Goal: Task Accomplishment & Management: Manage account settings

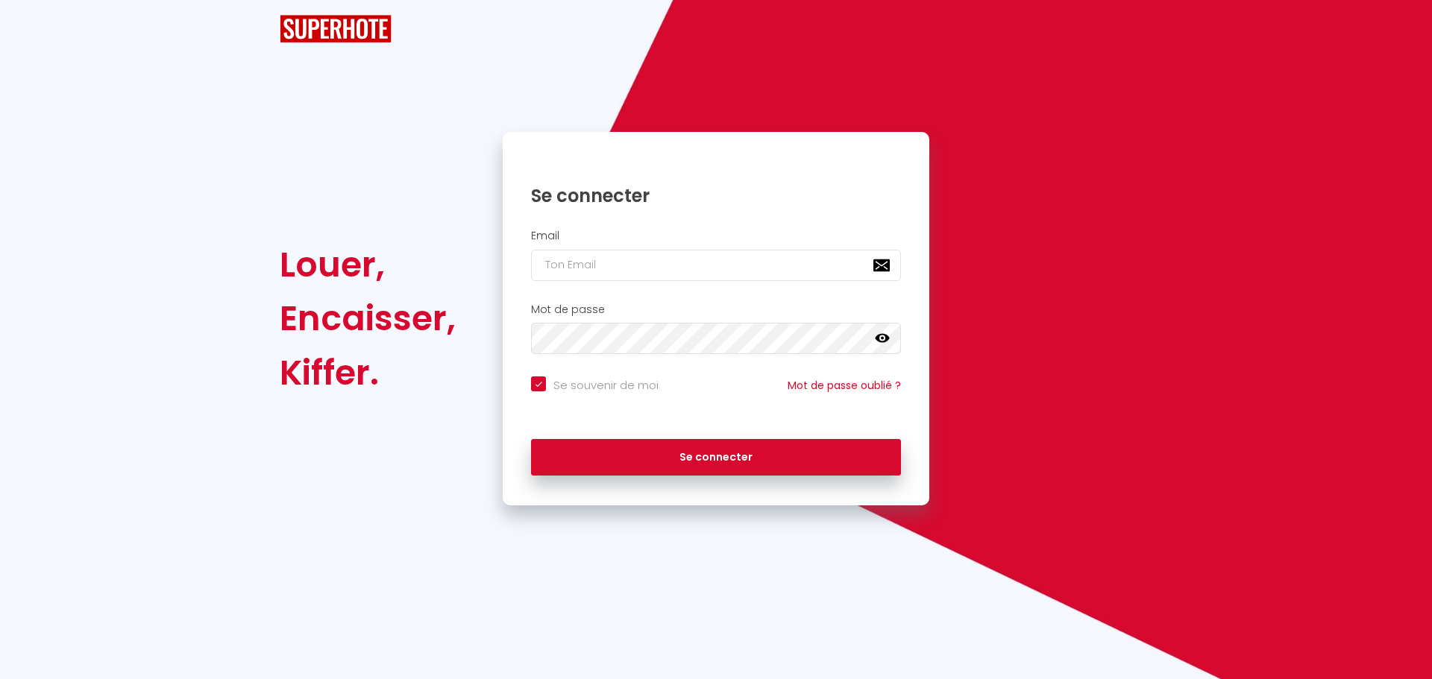
checkbox input "true"
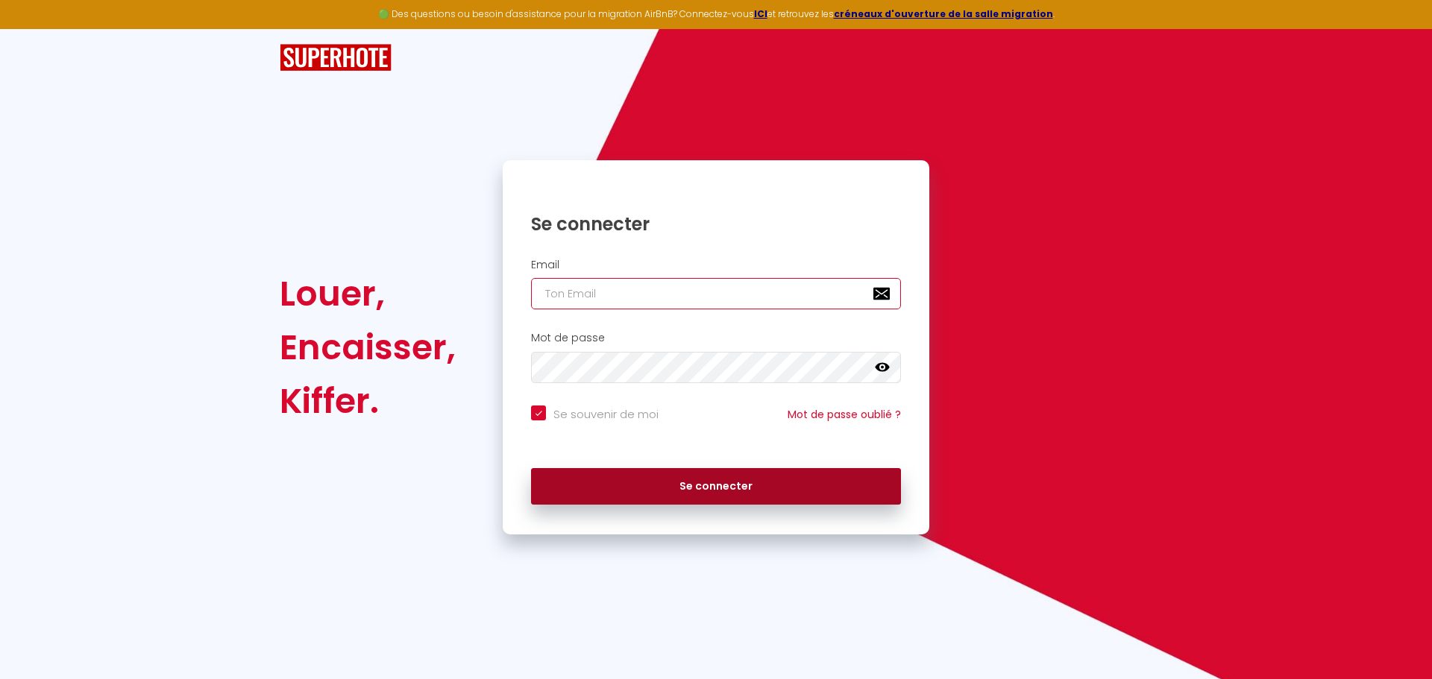
type input "[EMAIL_ADDRESS][DOMAIN_NAME]"
click at [700, 487] on button "Se connecter" at bounding box center [716, 486] width 370 height 37
checkbox input "true"
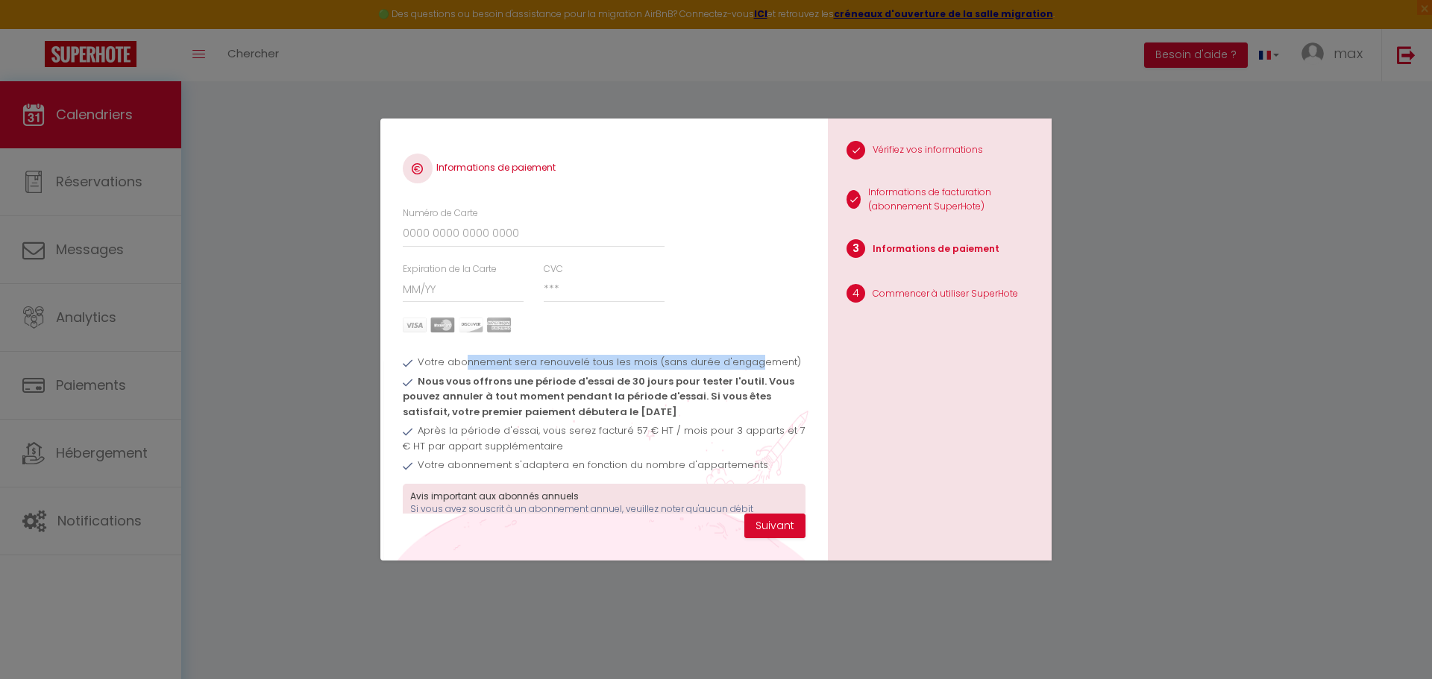
drag, startPoint x: 462, startPoint y: 361, endPoint x: 739, endPoint y: 374, distance: 276.9
click at [754, 367] on span "Votre abonnement sera renouvelé tous les mois (sans durée d'engagement)" at bounding box center [609, 362] width 383 height 14
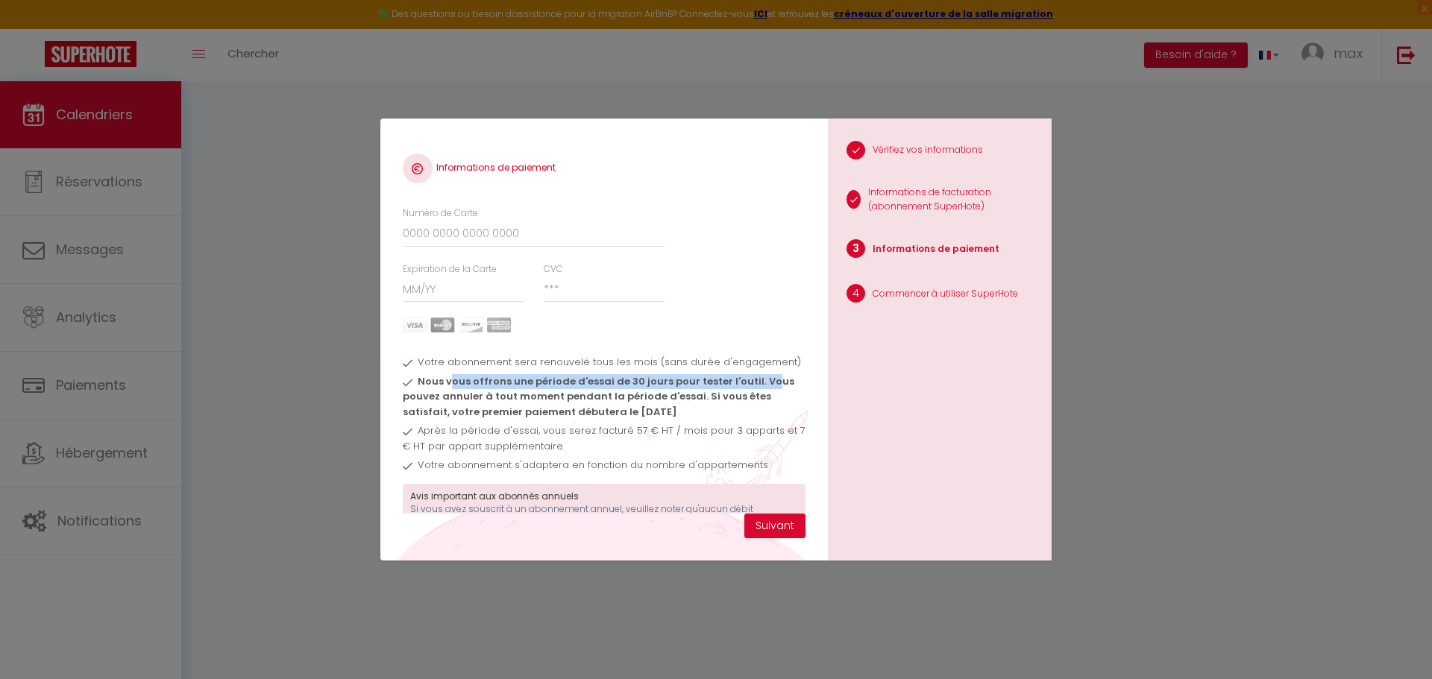
drag, startPoint x: 450, startPoint y: 381, endPoint x: 765, endPoint y: 388, distance: 314.7
click at [765, 388] on span "Nous vous offrons une période d'essai de 30 jours pour tester l'outil. Vous pou…" at bounding box center [598, 396] width 391 height 45
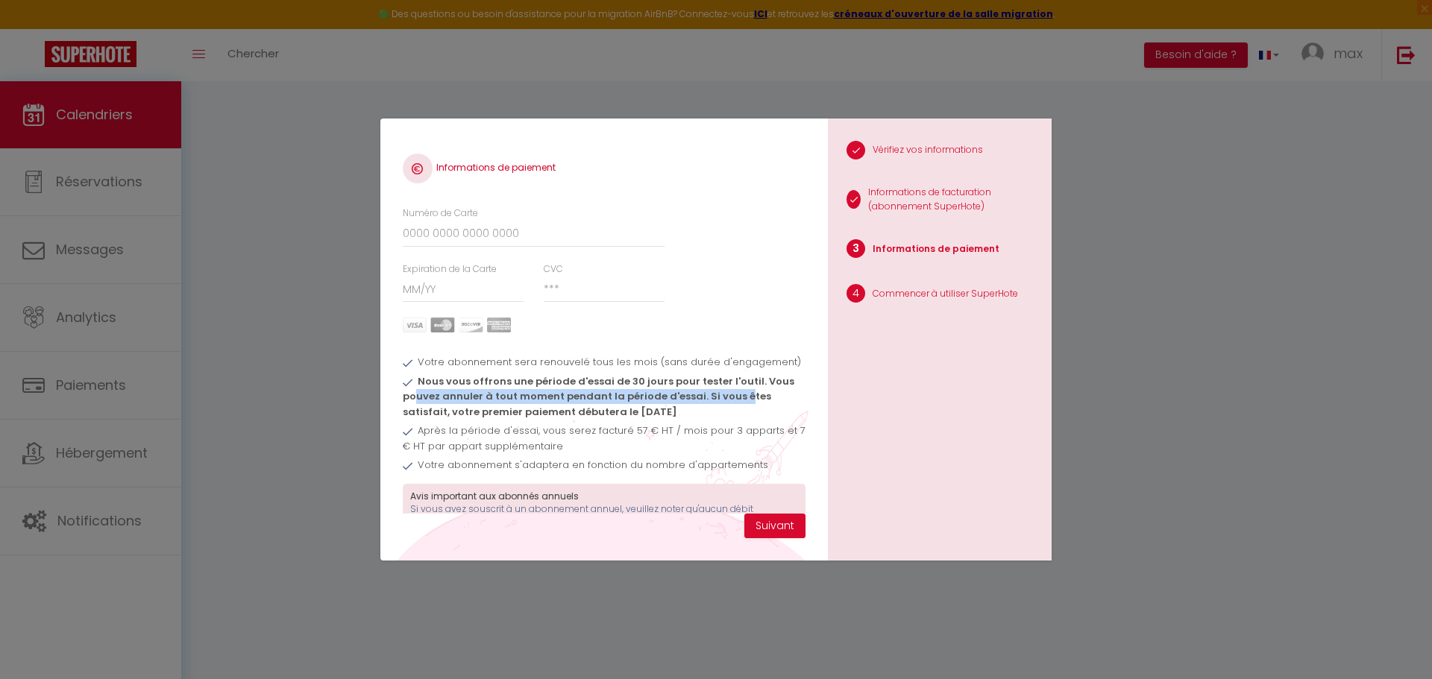
drag, startPoint x: 418, startPoint y: 394, endPoint x: 734, endPoint y: 396, distance: 316.1
click at [734, 396] on span "Nous vous offrons une période d'essai de 30 jours pour tester l'outil. Vous pou…" at bounding box center [598, 396] width 391 height 45
